Goal: Information Seeking & Learning: Learn about a topic

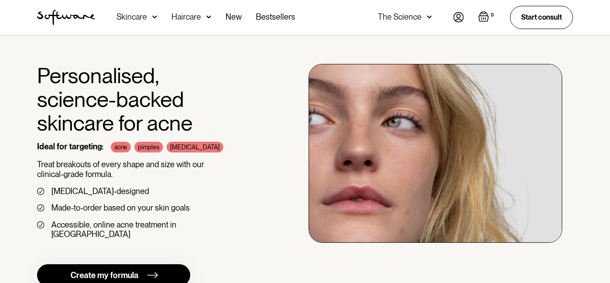
click at [1, 76] on div "Personalised, science-backed skincare for acne Ideal for targeting: acne pimple…" at bounding box center [305, 186] width 610 height 302
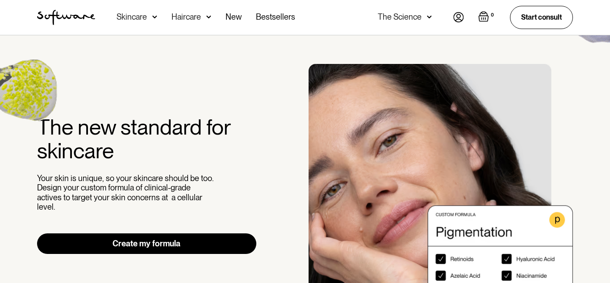
click at [309, 214] on img "2 / 3" at bounding box center [176, 184] width 264 height 241
